Goal: Navigation & Orientation: Find specific page/section

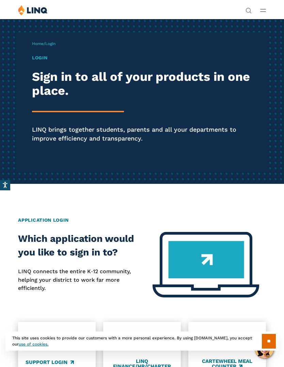
click at [40, 55] on h1 "Login" at bounding box center [142, 57] width 220 height 7
click at [265, 9] on line "Open Main Menu" at bounding box center [263, 9] width 5 height 0
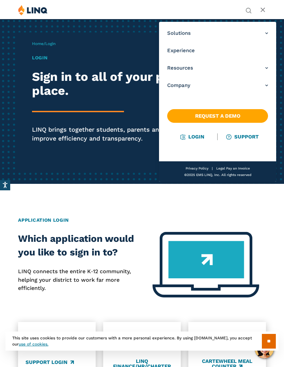
click at [194, 139] on link "Login" at bounding box center [193, 137] width 24 height 6
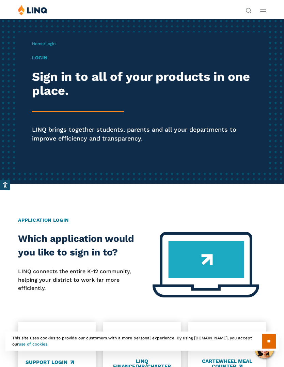
click at [264, 10] on icon "Open Main Menu" at bounding box center [263, 10] width 6 height 3
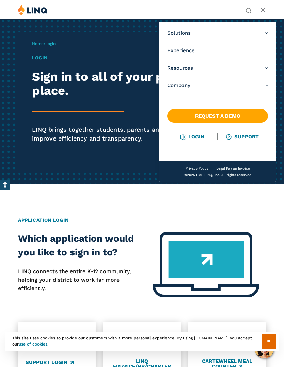
click at [192, 136] on link "Login" at bounding box center [193, 137] width 24 height 6
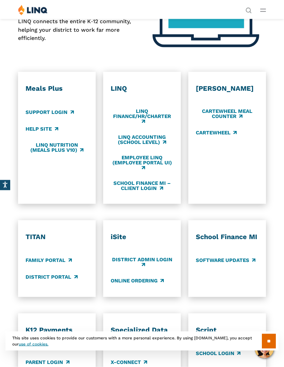
scroll to position [243, 0]
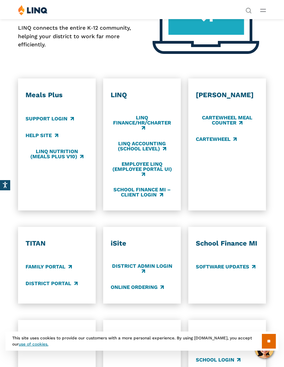
click at [62, 110] on div "Meals Plus Support Login Help Site LINQ Nutrition (Meals Plus v10)" at bounding box center [57, 144] width 63 height 107
click at [67, 121] on link "Support Login" at bounding box center [50, 118] width 48 height 7
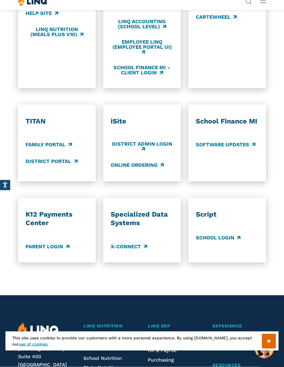
scroll to position [378, 0]
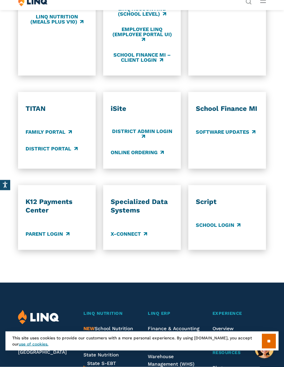
click at [62, 230] on link "Parent Login" at bounding box center [48, 233] width 44 height 7
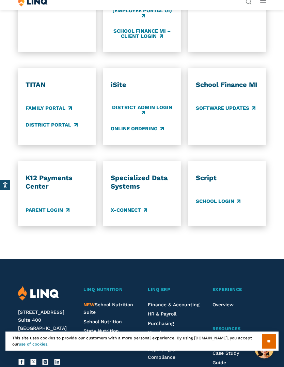
scroll to position [402, 0]
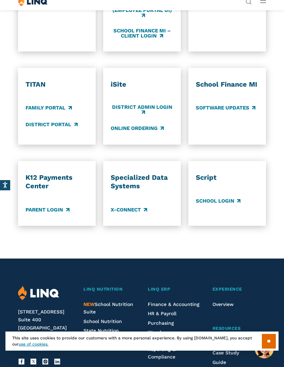
click at [66, 105] on link "Family Portal" at bounding box center [49, 107] width 46 height 7
